Goal: Navigation & Orientation: Find specific page/section

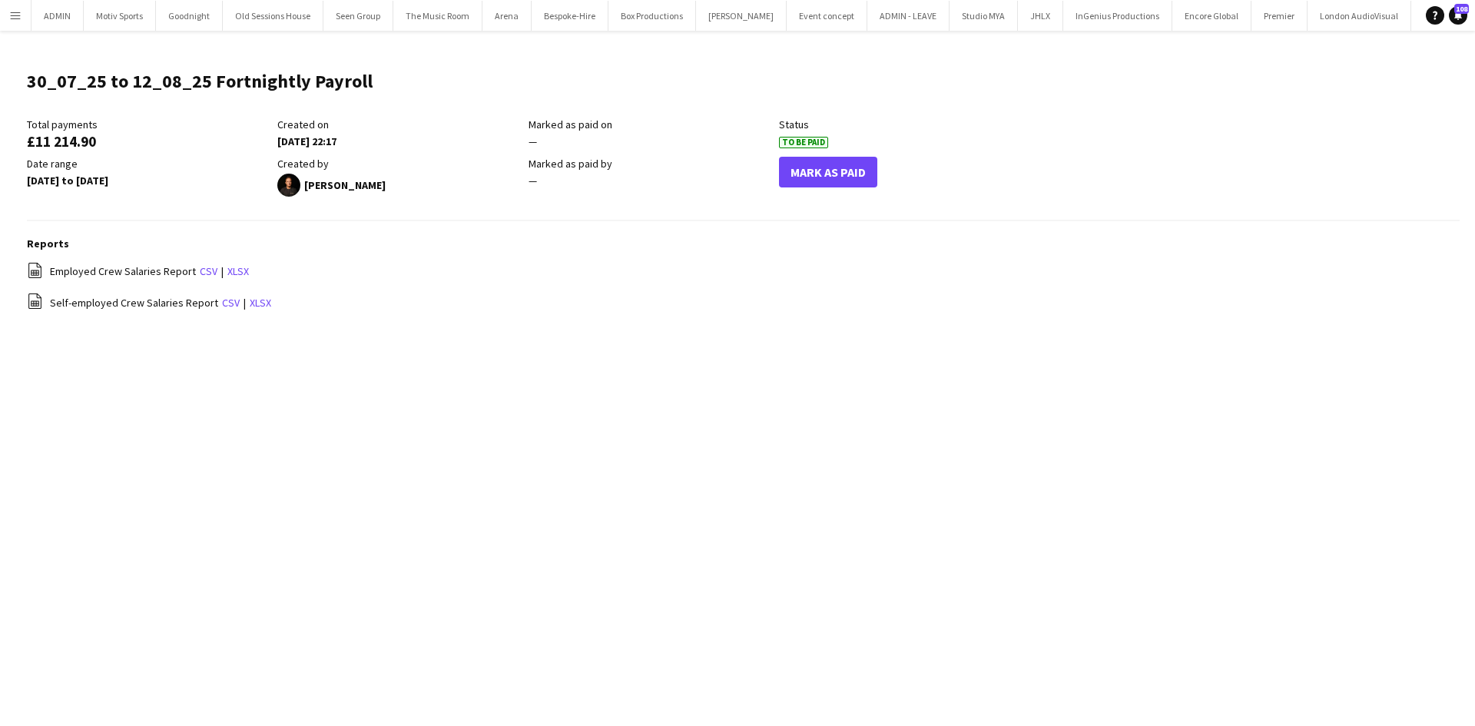
click at [15, 18] on app-icon "Menu" at bounding box center [15, 15] width 12 height 12
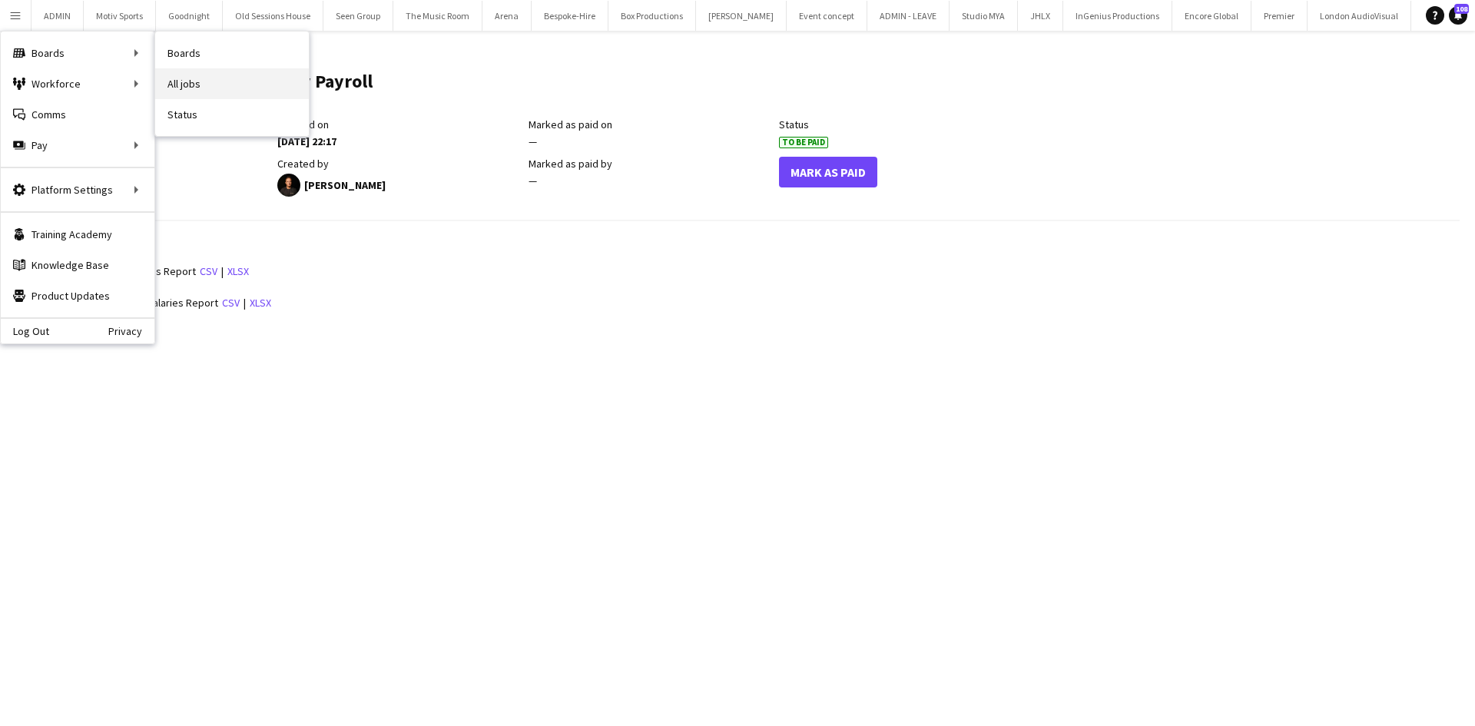
click at [194, 90] on link "All jobs" at bounding box center [232, 83] width 154 height 31
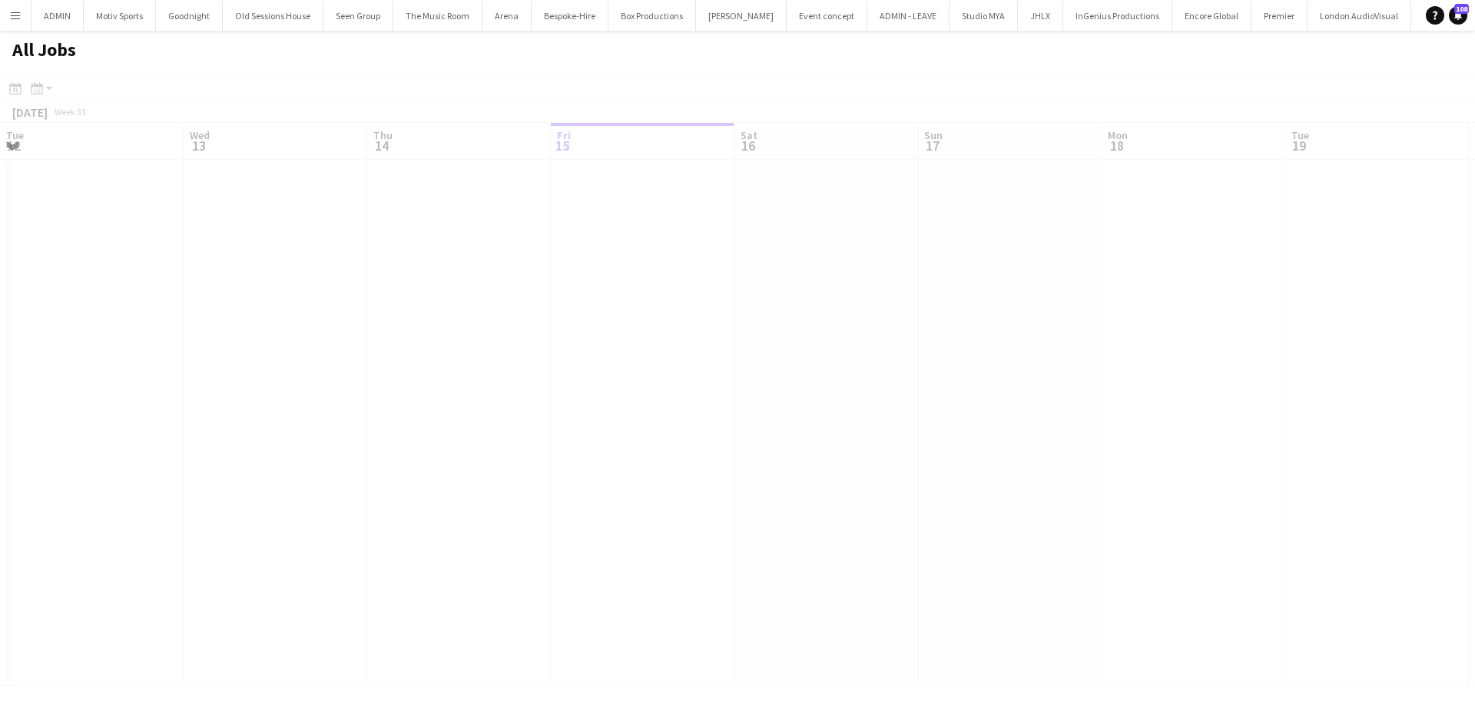
scroll to position [0, 367]
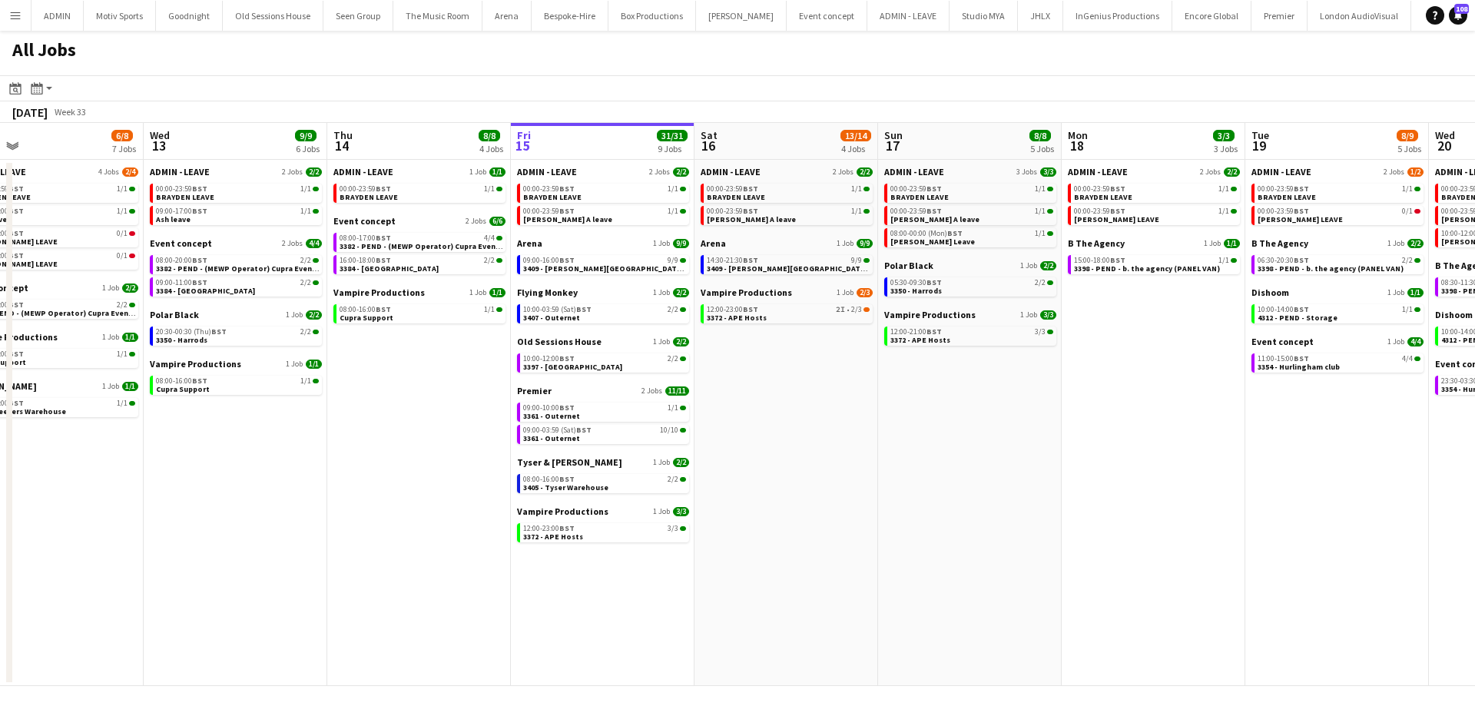
drag, startPoint x: 433, startPoint y: 633, endPoint x: 944, endPoint y: 621, distance: 511.0
click at [944, 621] on app-calendar-viewport "Sun 10 20/20 4 Jobs Mon 11 24/24 10 Jobs Tue 12 6/8 7 Jobs Wed 13 9/9 6 Jobs Th…" at bounding box center [737, 404] width 1475 height 563
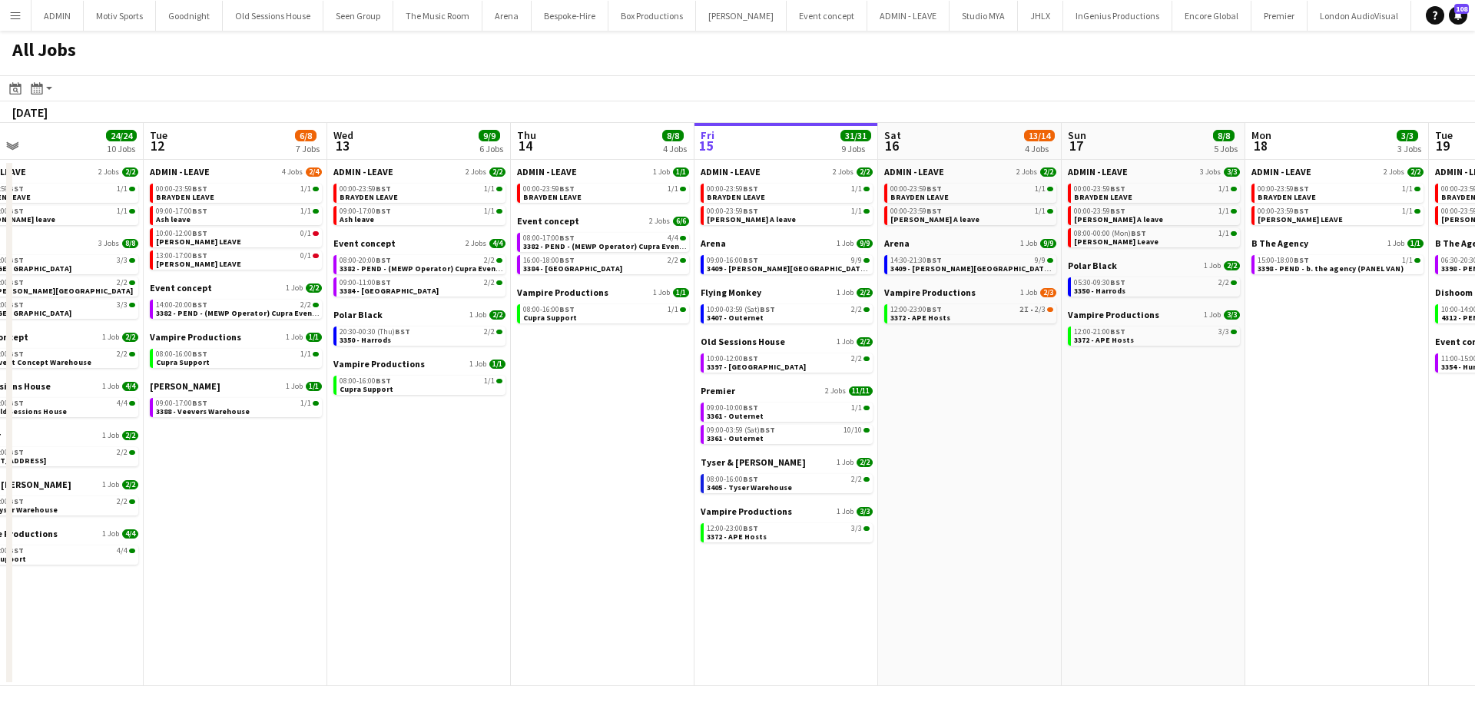
scroll to position [0, 402]
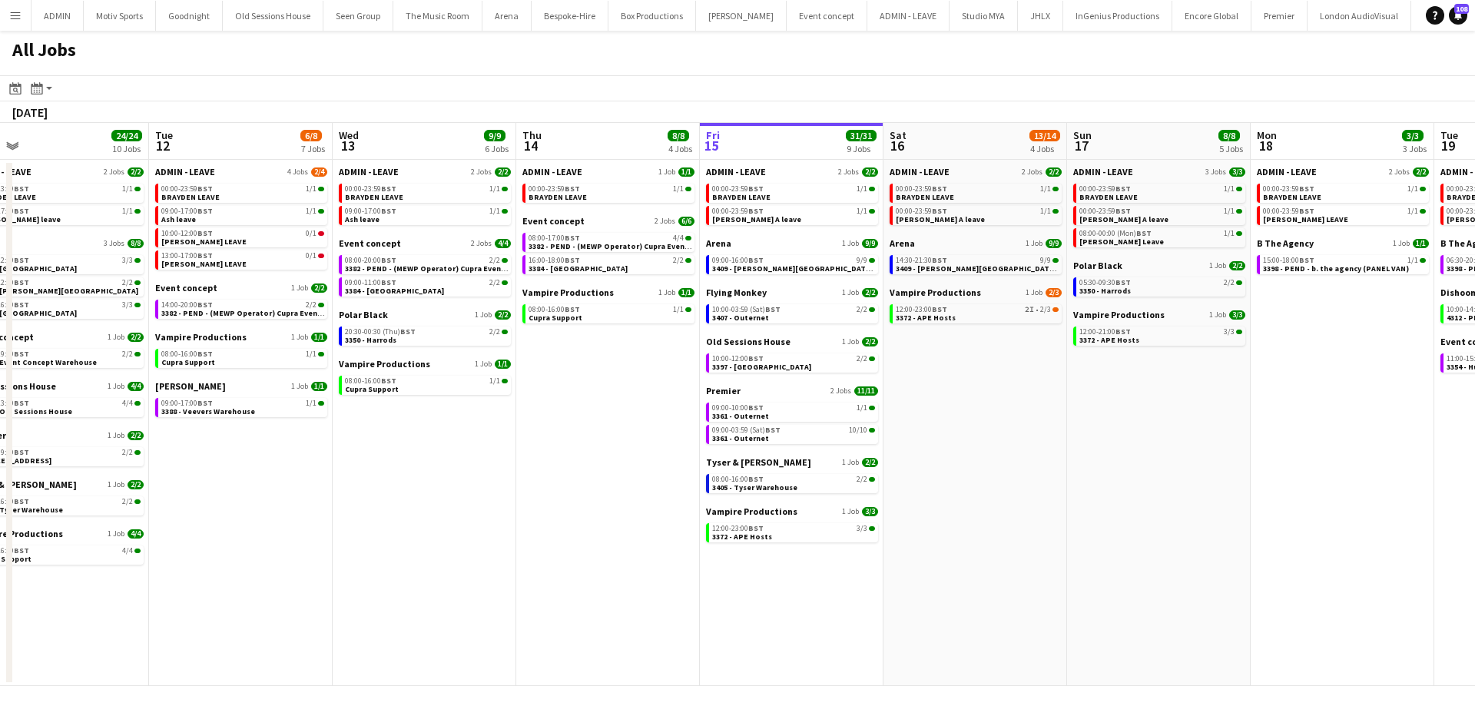
click at [714, 658] on app-all-jobs "All Jobs Date picker [DATE] [DATE] [DATE] M [DATE] T [DATE] W [DATE] T [DATE] F…" at bounding box center [737, 358] width 1475 height 655
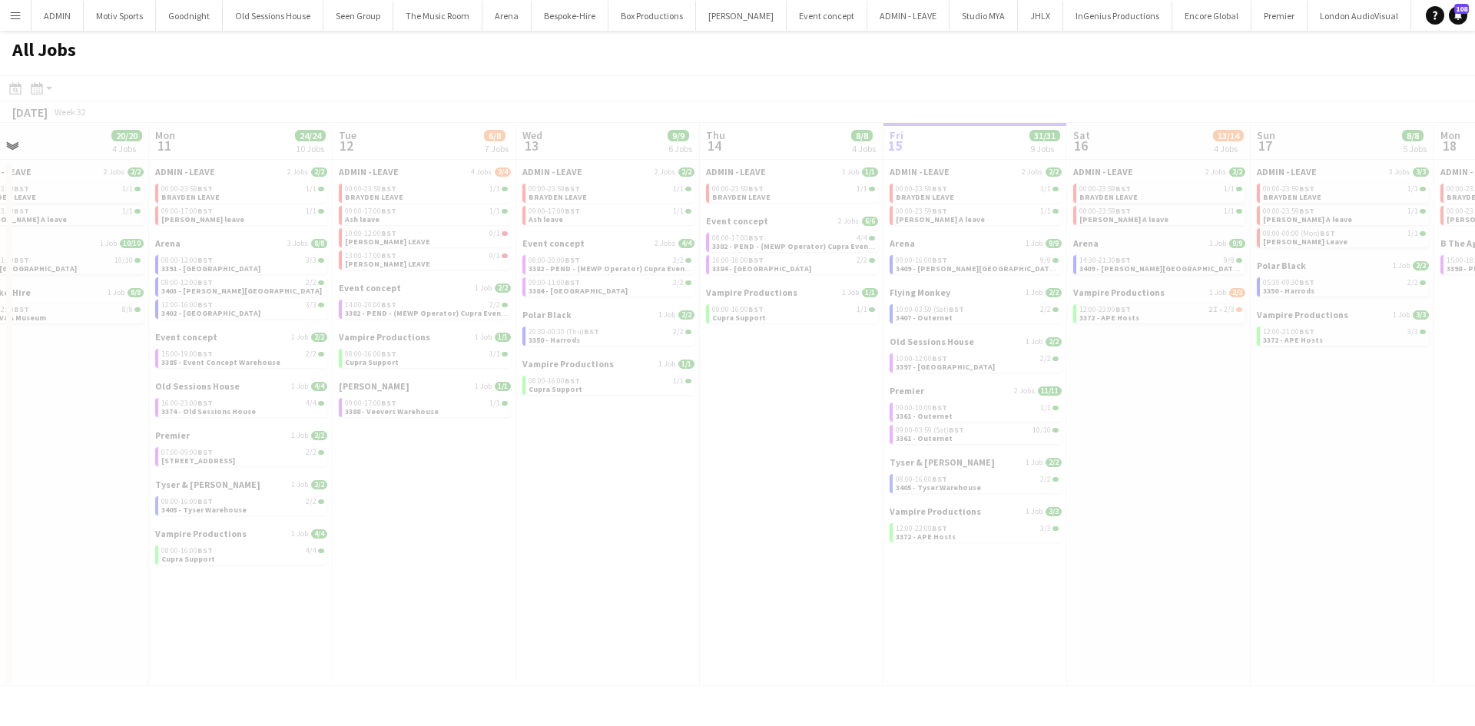
drag, startPoint x: 631, startPoint y: 651, endPoint x: 588, endPoint y: 641, distance: 44.3
click at [674, 644] on div at bounding box center [737, 402] width 1475 height 655
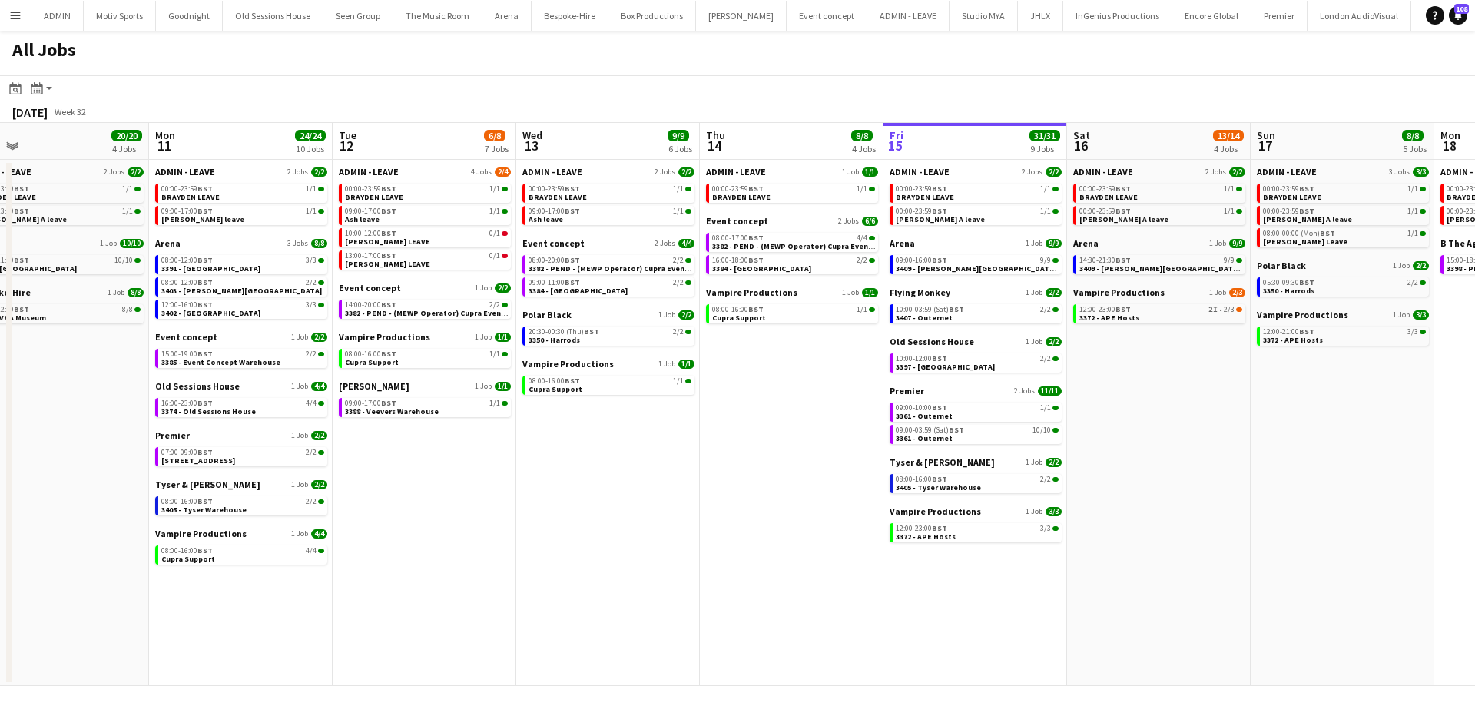
click at [54, 121] on div "[DATE] Week 32" at bounding box center [50, 112] width 101 height 22
click at [48, 114] on div "[DATE]" at bounding box center [29, 111] width 35 height 15
click at [50, 97] on app-action-btn "Month view / Day view" at bounding box center [42, 88] width 28 height 18
click at [18, 94] on icon at bounding box center [15, 88] width 12 height 12
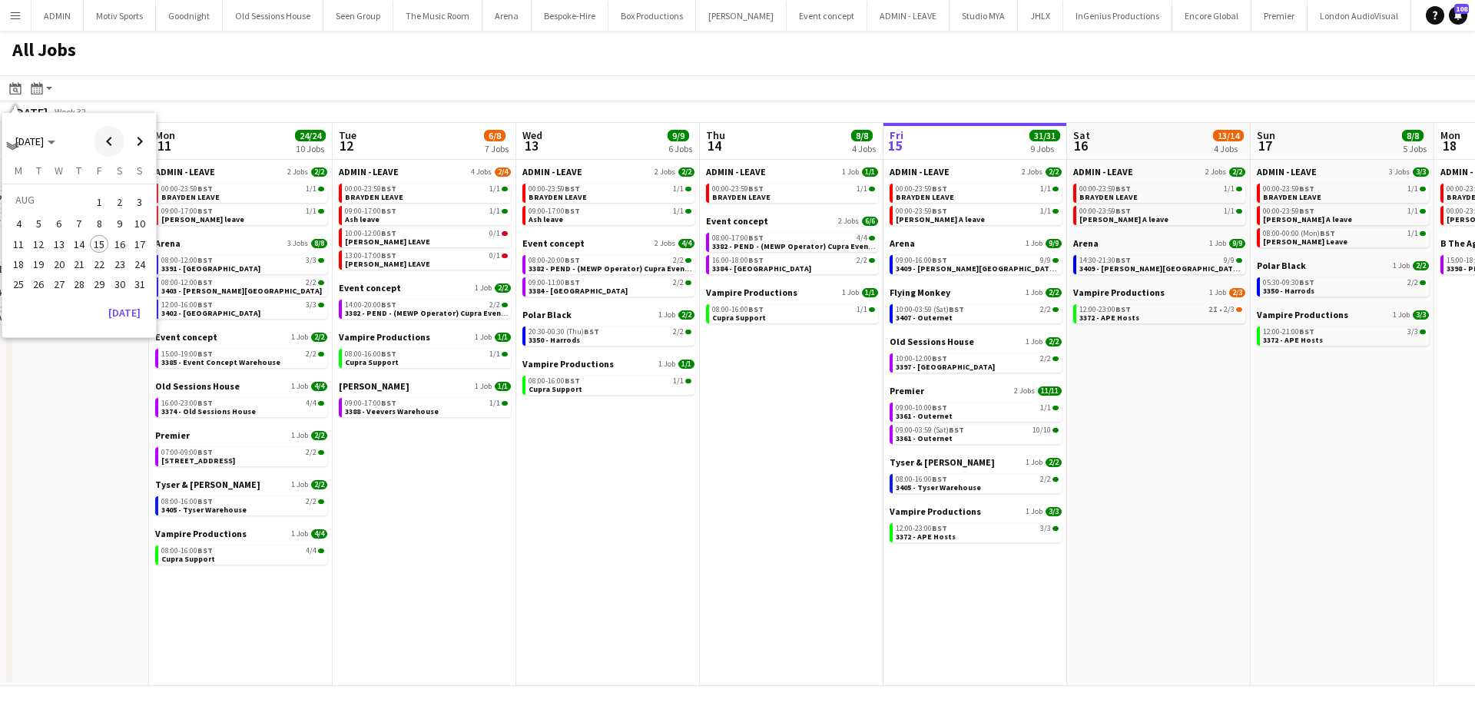
click at [105, 147] on span "Previous month" at bounding box center [109, 141] width 31 height 31
click at [31, 225] on button "1" at bounding box center [38, 220] width 20 height 20
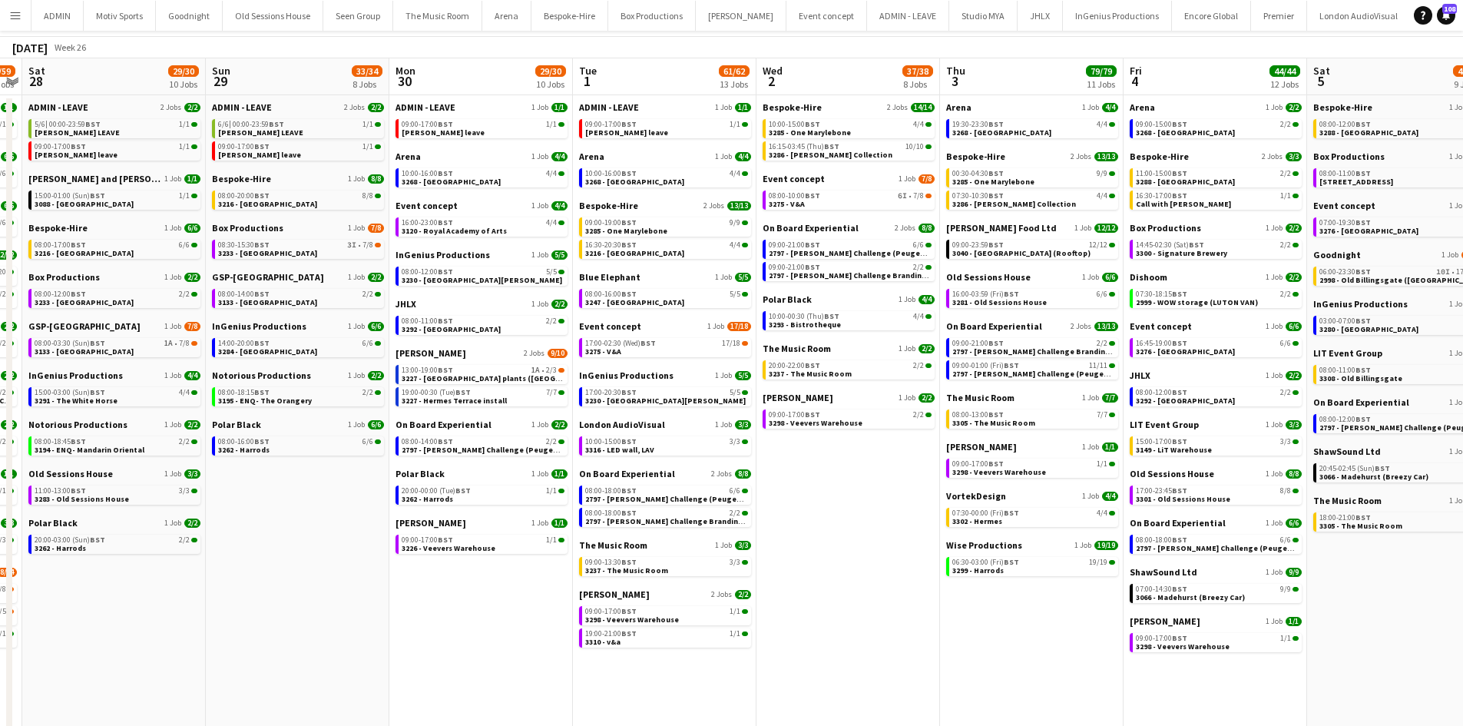
scroll to position [102, 0]
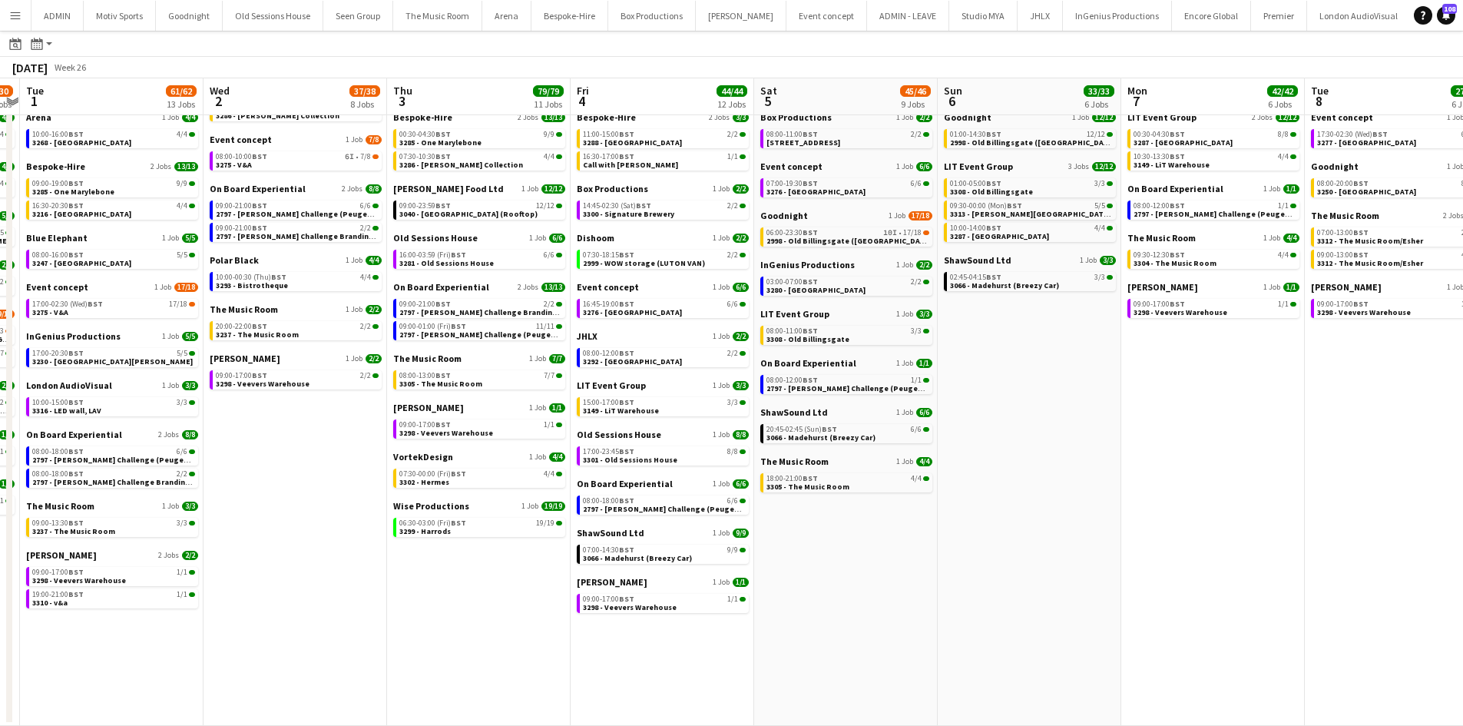
drag, startPoint x: 1359, startPoint y: 631, endPoint x: 806, endPoint y: 686, distance: 555.8
click at [806, 686] on app-calendar-viewport "Fri 27 53/59 13 Jobs Sat 28 29/30 10 Jobs Sun 29 33/34 8 Jobs Mon 30 29/30 10 J…" at bounding box center [731, 349] width 1463 height 753
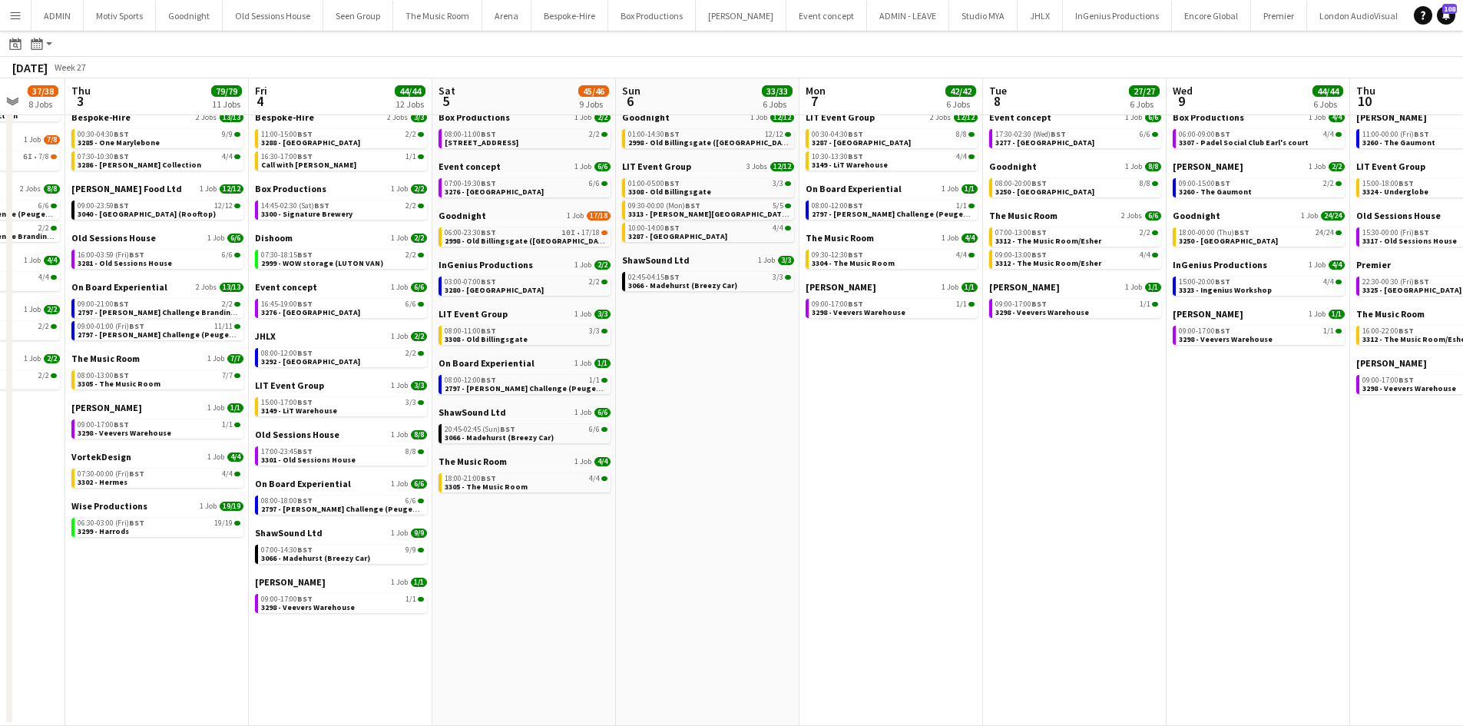
drag, startPoint x: 1109, startPoint y: 661, endPoint x: 1032, endPoint y: 672, distance: 78.4
click at [1032, 672] on app-calendar-viewport "Sun 29 33/34 8 Jobs Mon 30 29/30 10 Jobs Tue 1 61/62 13 Jobs Wed 2 37/38 8 Jobs…" at bounding box center [731, 349] width 1463 height 753
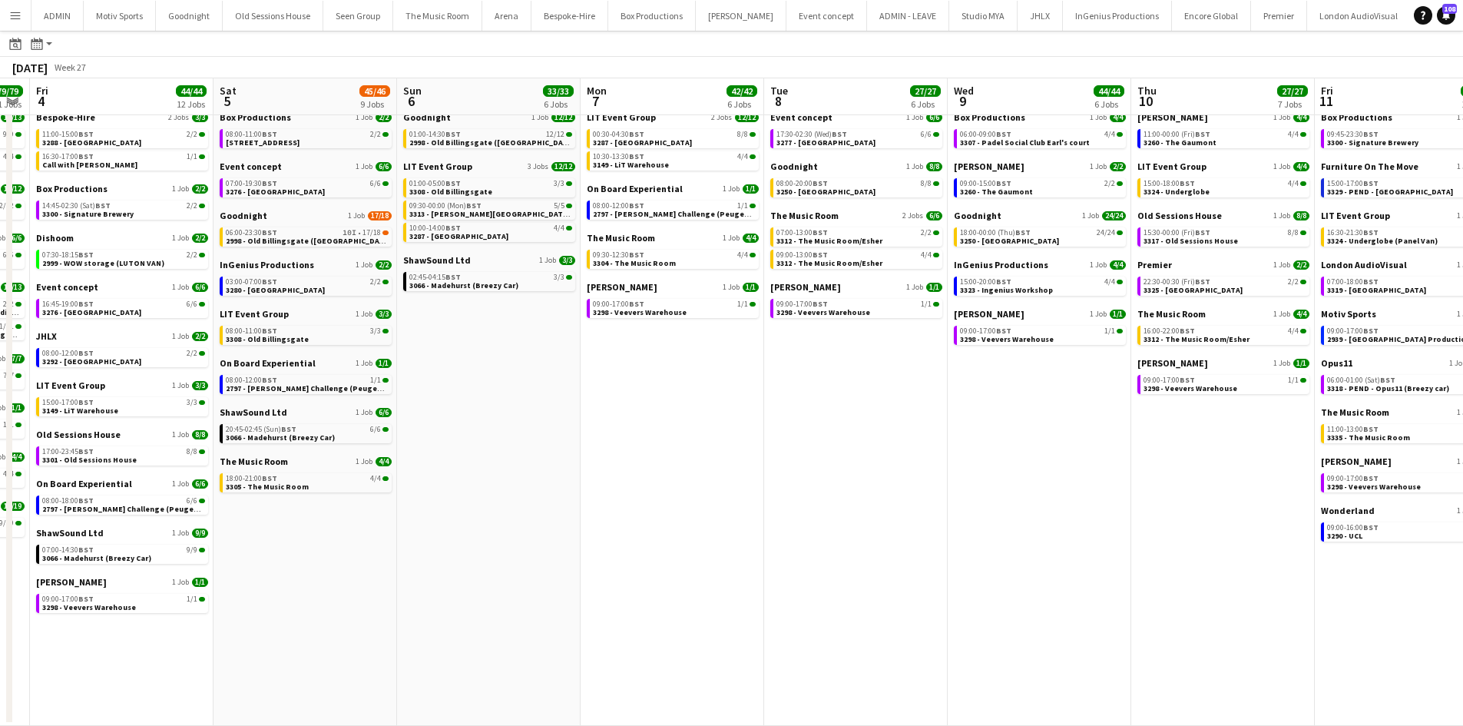
drag, startPoint x: 967, startPoint y: 678, endPoint x: 953, endPoint y: 678, distance: 14.6
click at [953, 678] on app-calendar-viewport "Tue 1 61/62 13 Jobs Wed 2 37/38 8 Jobs Thu 3 79/79 11 Jobs Fri 4 44/44 12 Jobs …" at bounding box center [731, 349] width 1463 height 753
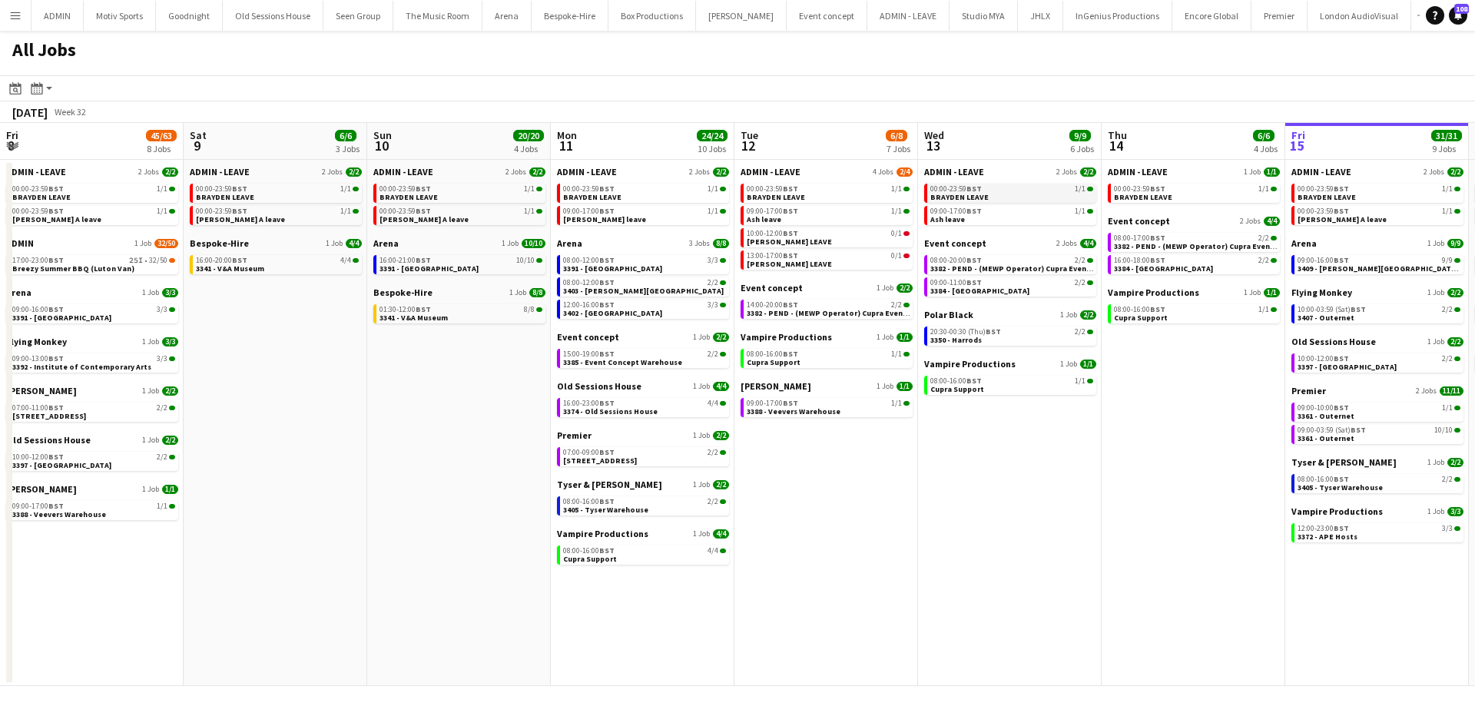
scroll to position [0, 394]
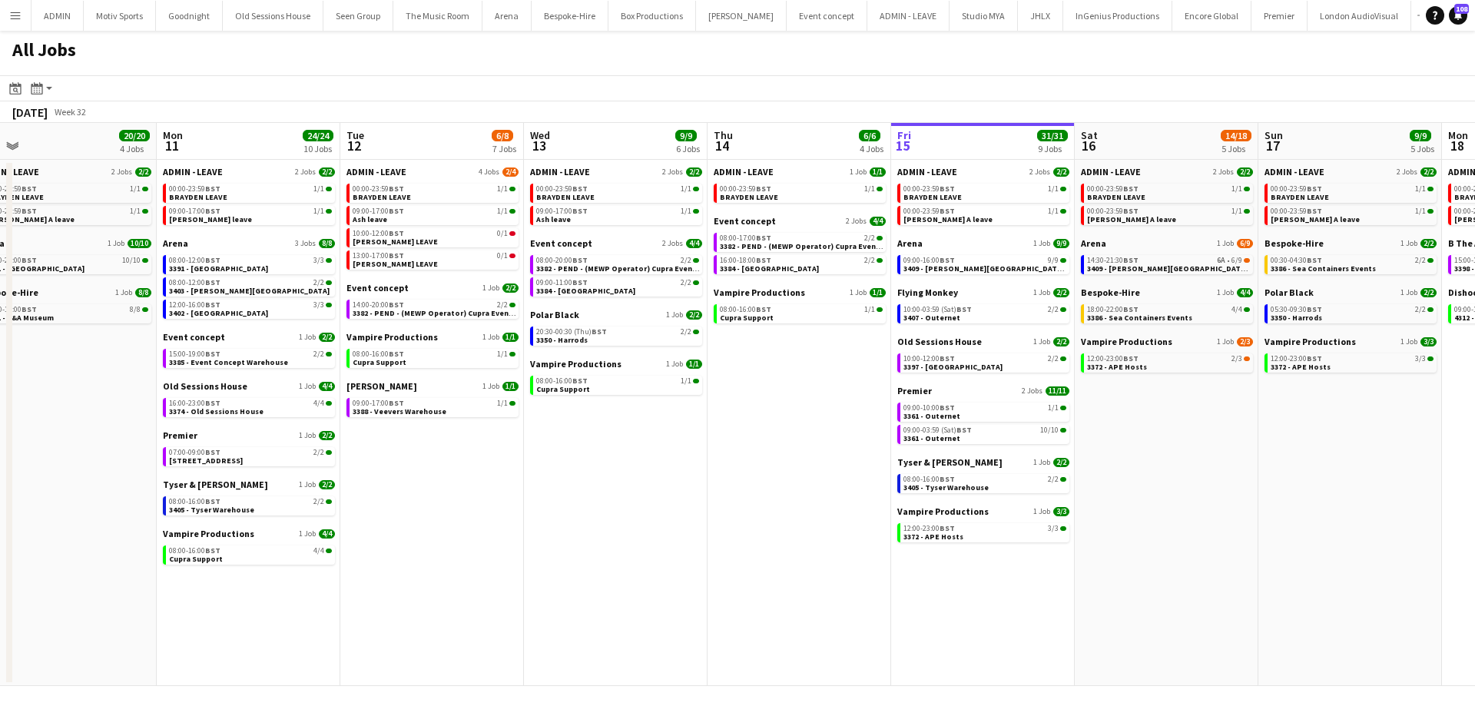
click at [18, 12] on app-icon "Menu" at bounding box center [15, 15] width 12 height 12
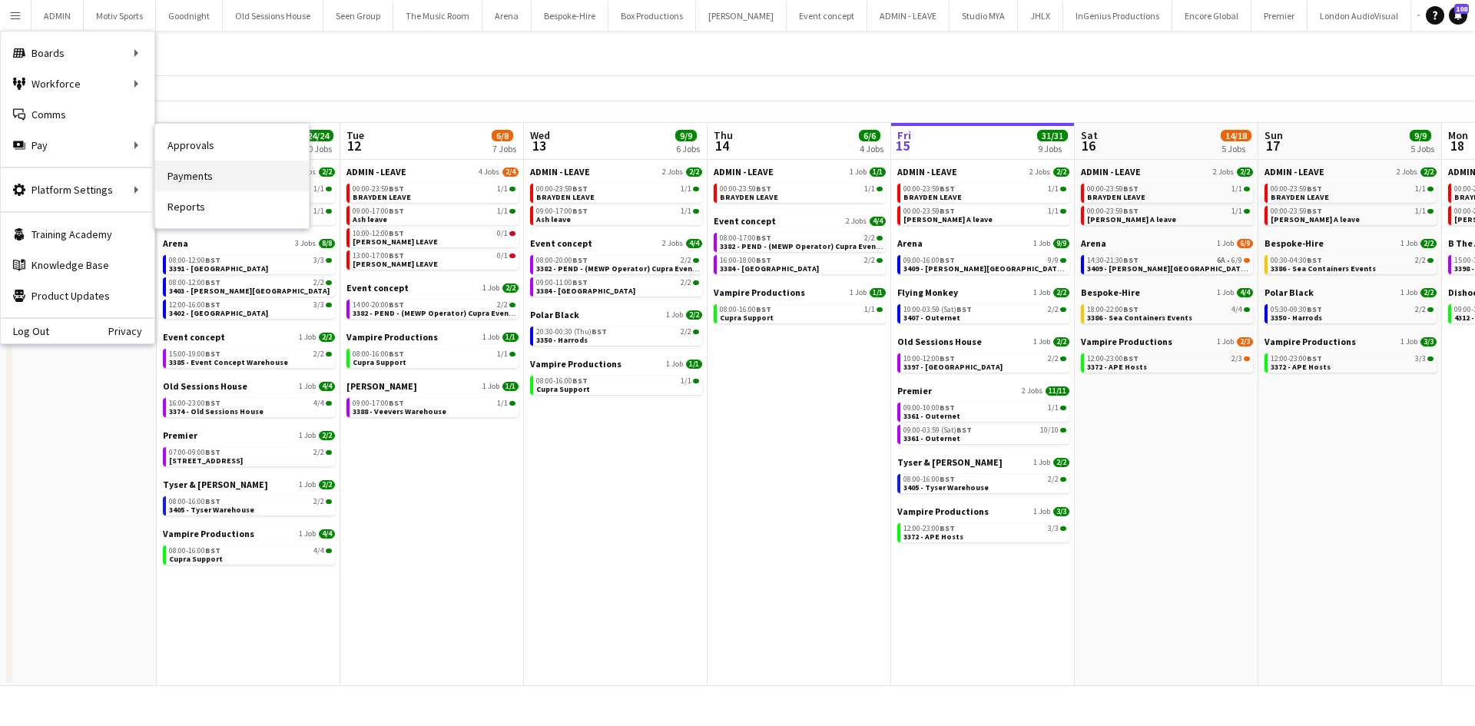
click at [197, 168] on link "Payments" at bounding box center [232, 176] width 154 height 31
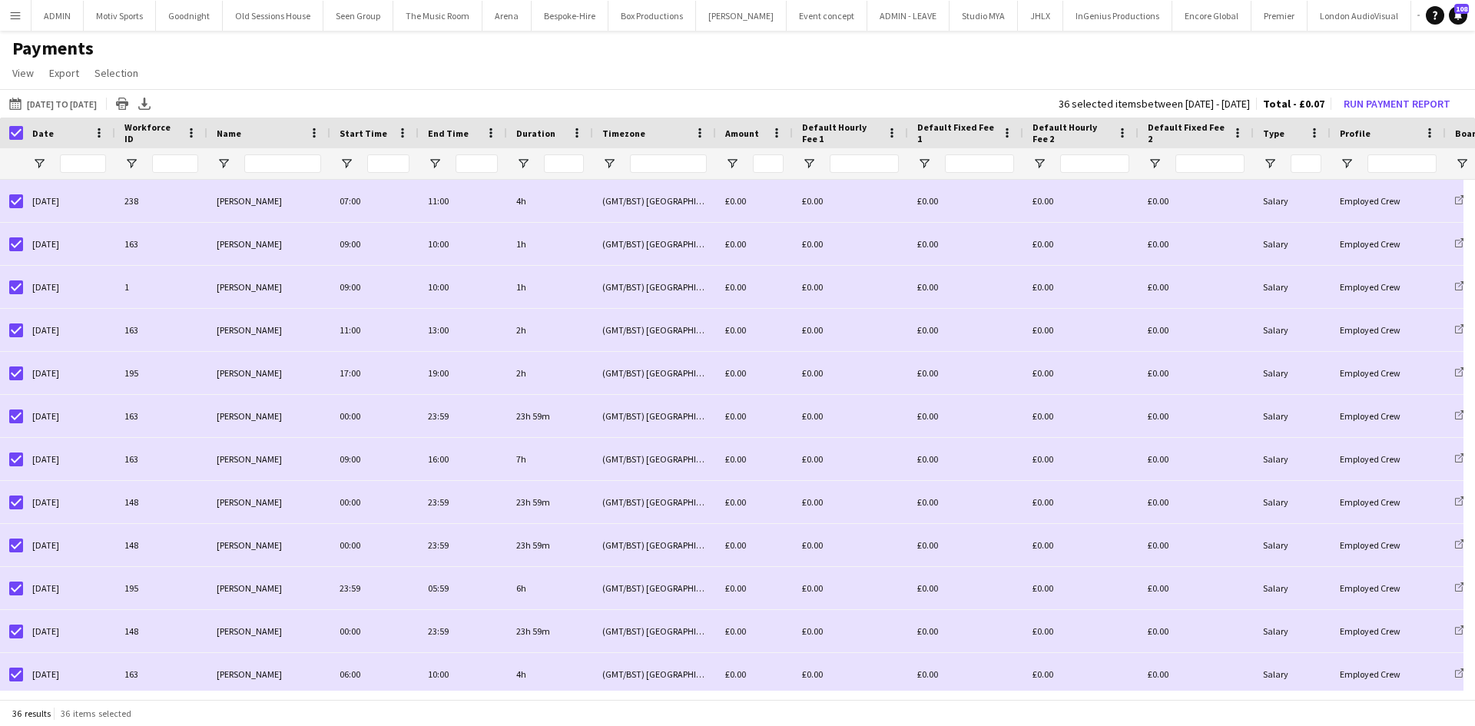
click at [6, 131] on div at bounding box center [11, 133] width 23 height 31
click at [0, 18] on button "Menu" at bounding box center [15, 15] width 31 height 31
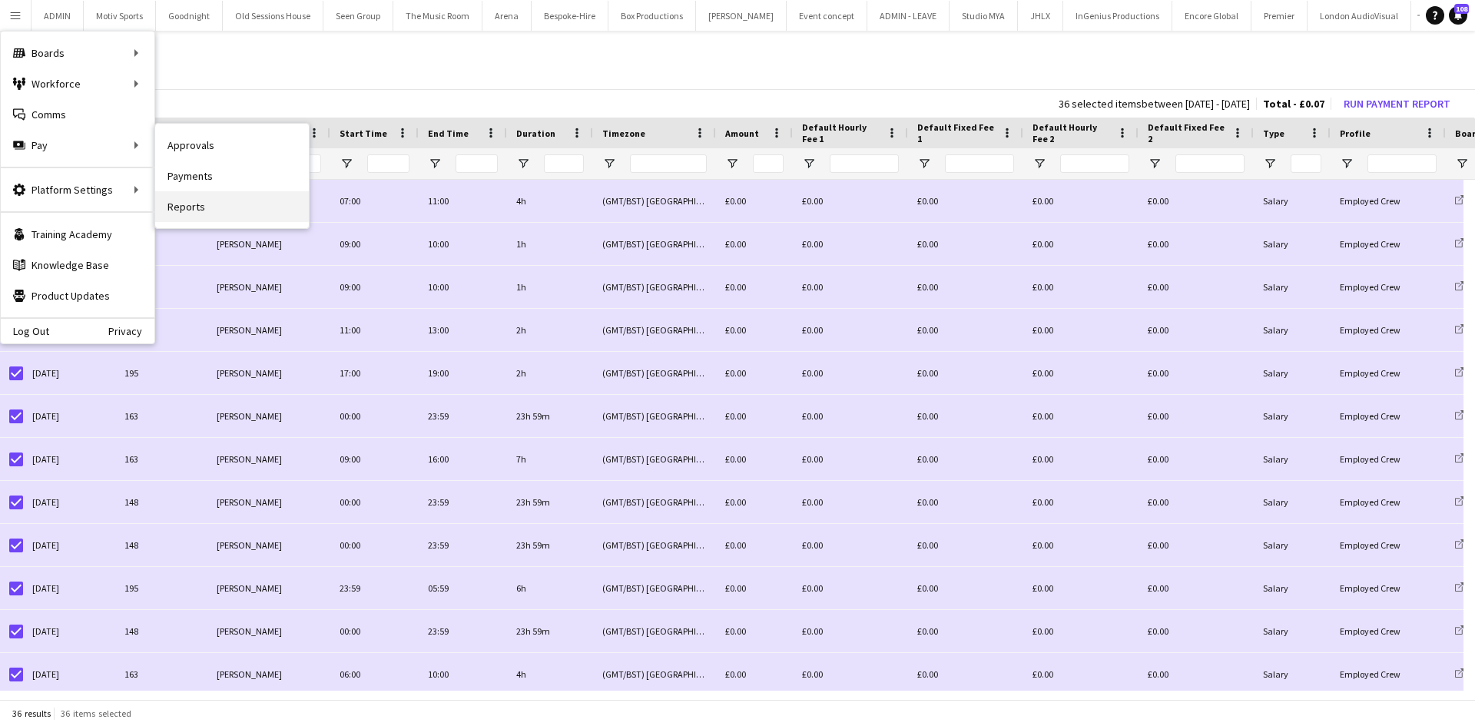
click at [187, 208] on link "Reports" at bounding box center [232, 206] width 154 height 31
